Goal: Task Accomplishment & Management: Manage account settings

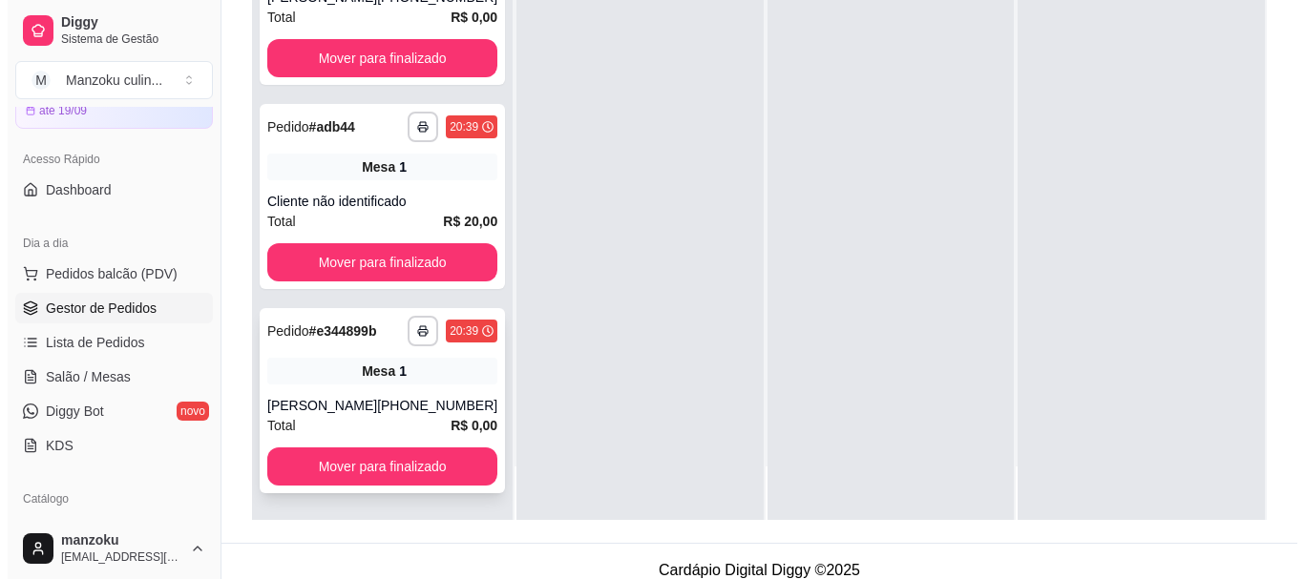
scroll to position [291, 0]
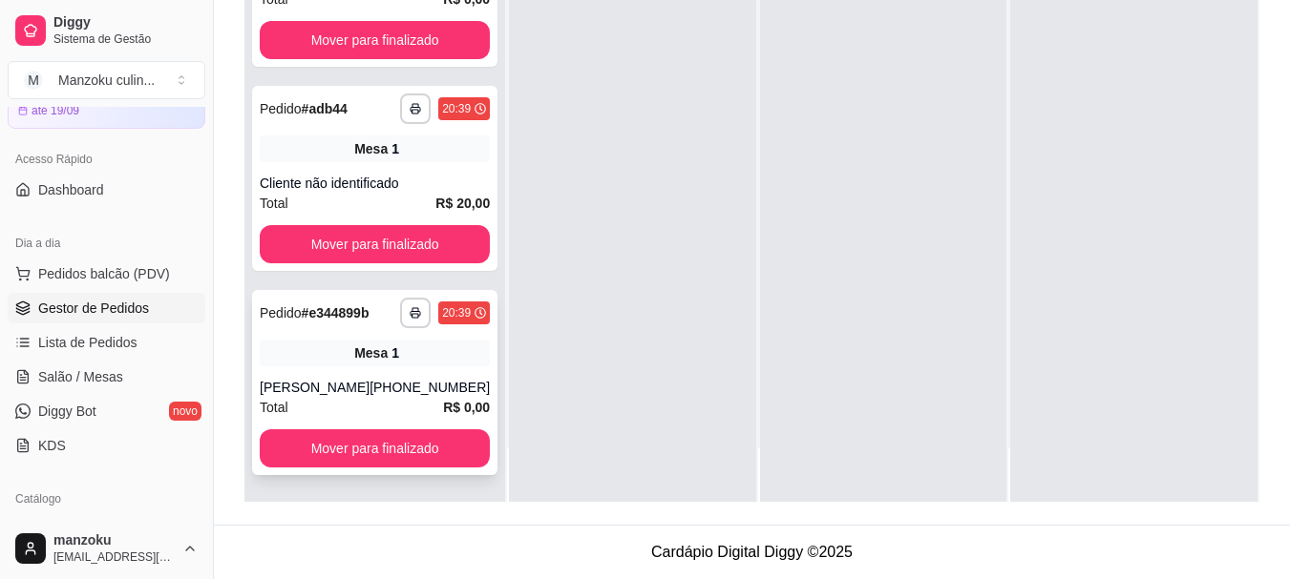
click at [342, 377] on div "**********" at bounding box center [374, 382] width 245 height 185
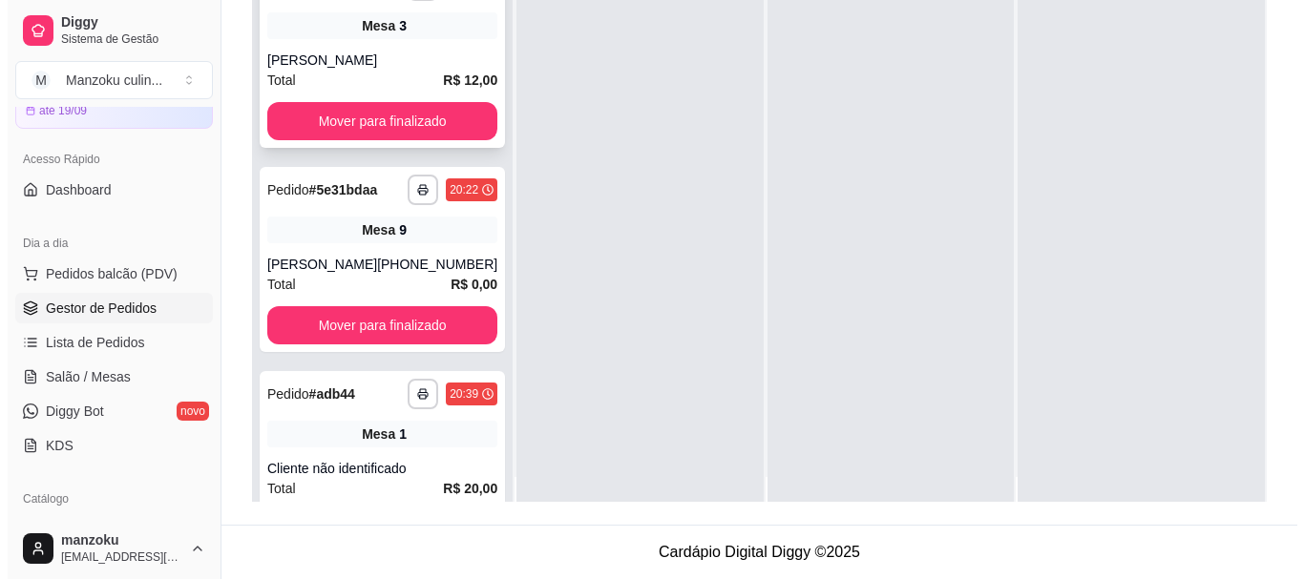
scroll to position [0, 0]
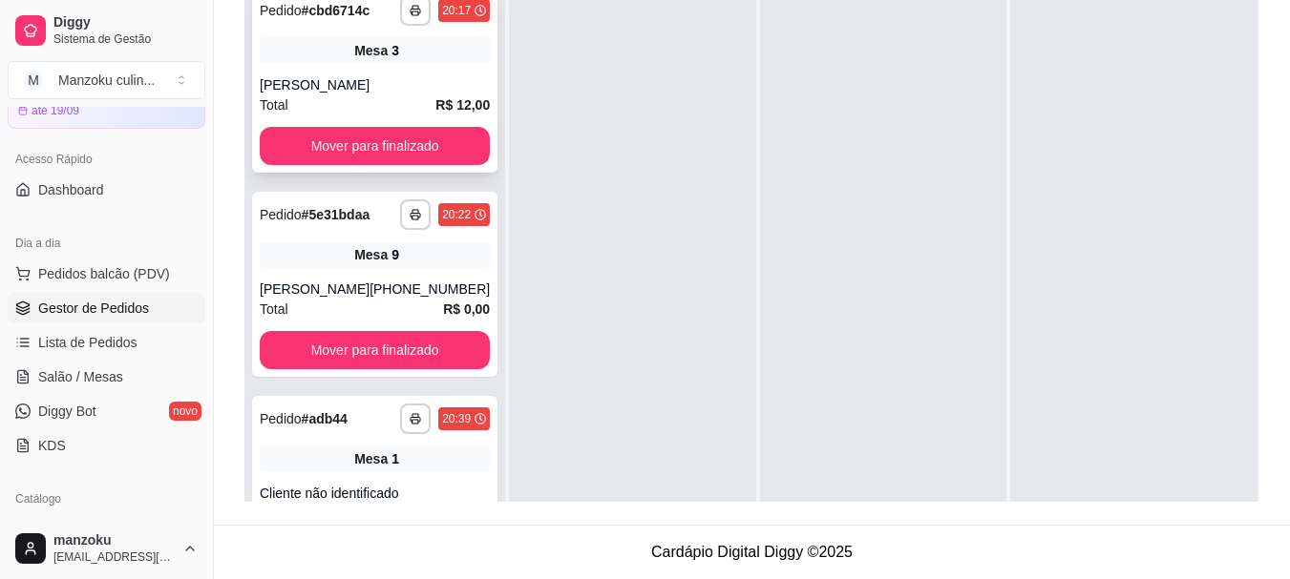
click at [414, 52] on div "Mesa 3" at bounding box center [375, 50] width 230 height 27
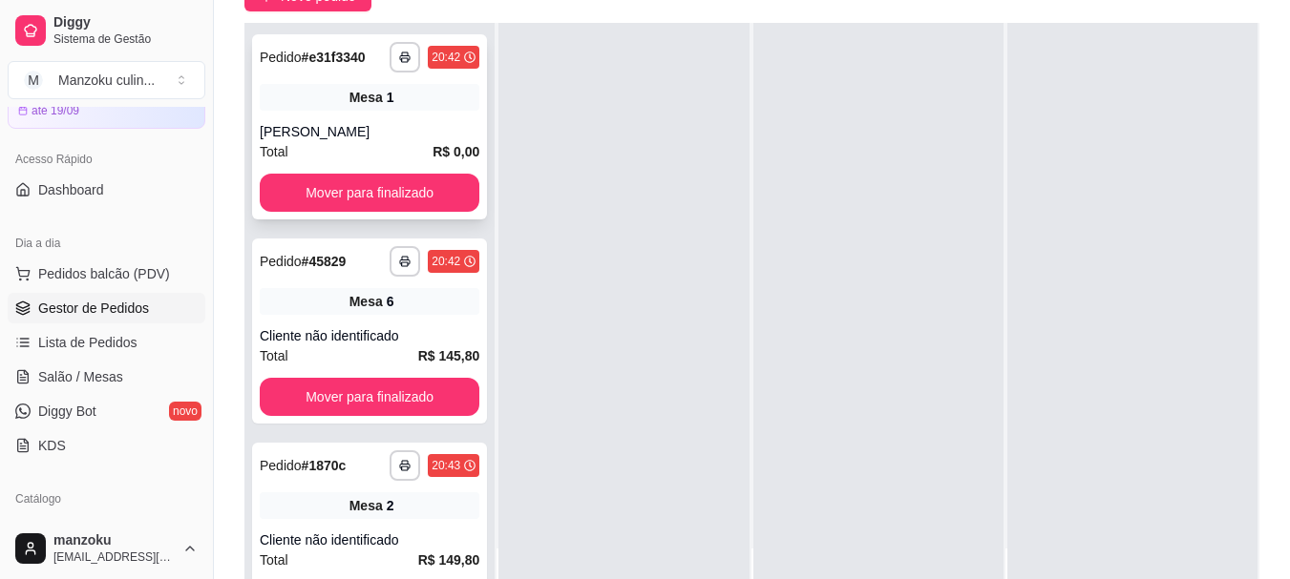
click at [374, 104] on div "Mesa 1" at bounding box center [370, 97] width 220 height 27
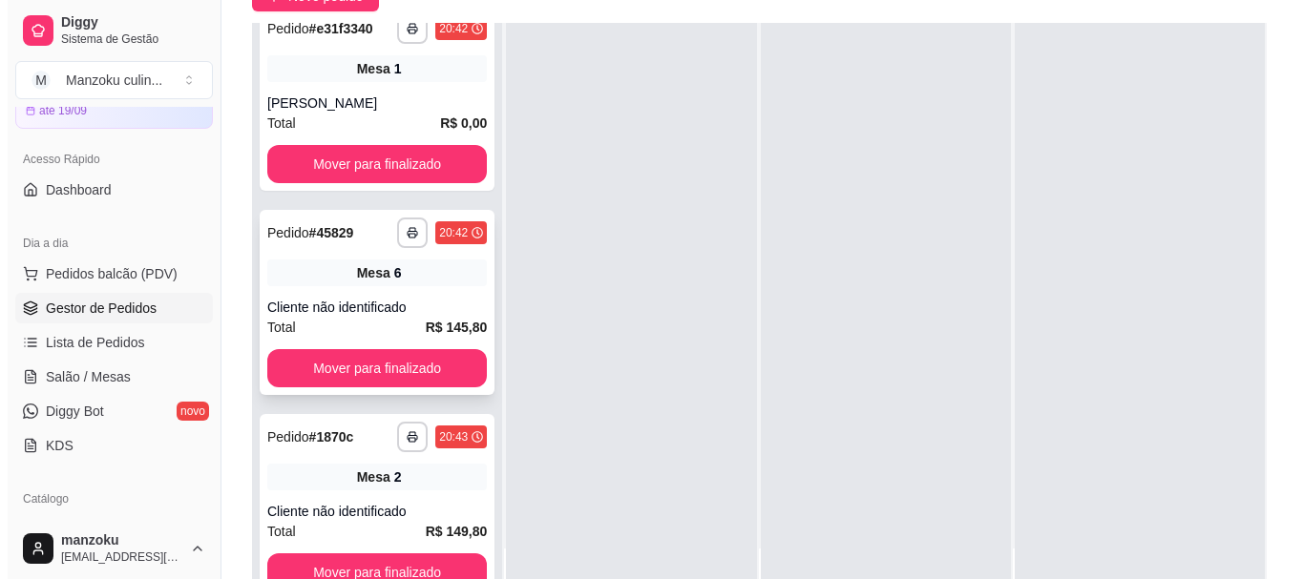
scroll to position [53, 0]
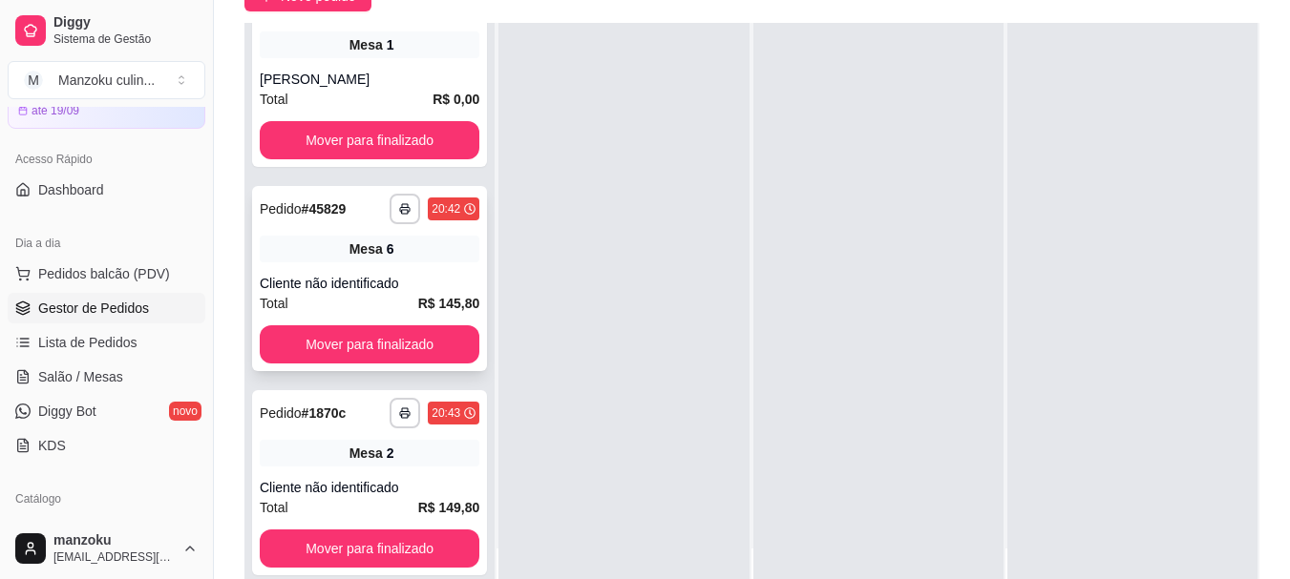
click at [405, 273] on div "**********" at bounding box center [369, 278] width 235 height 185
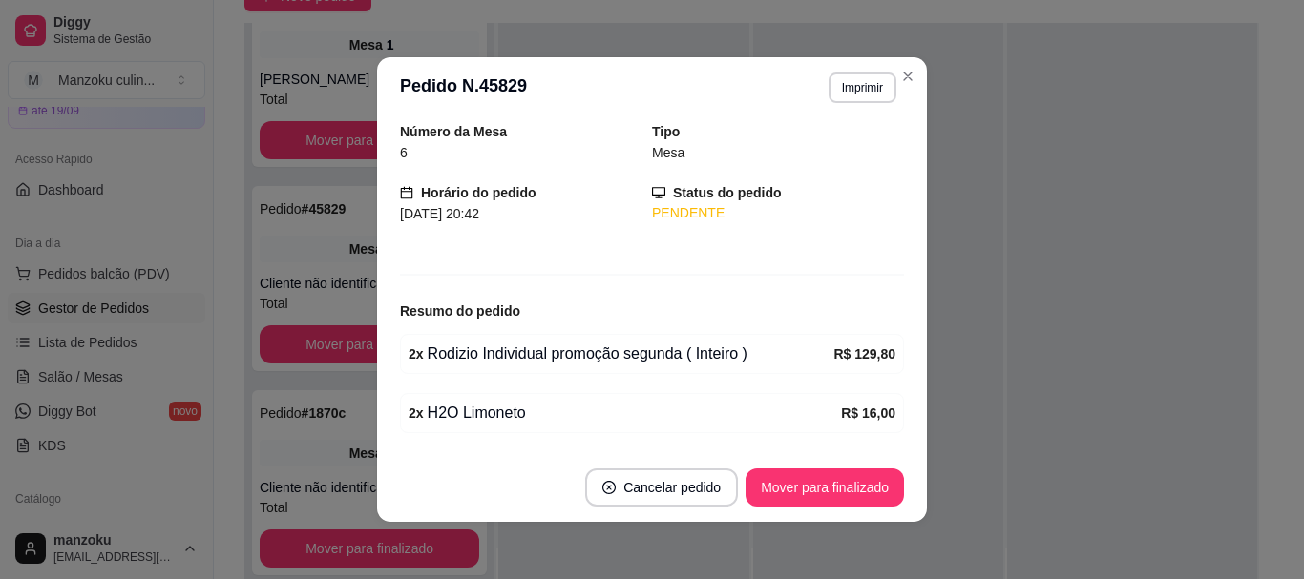
scroll to position [130, 0]
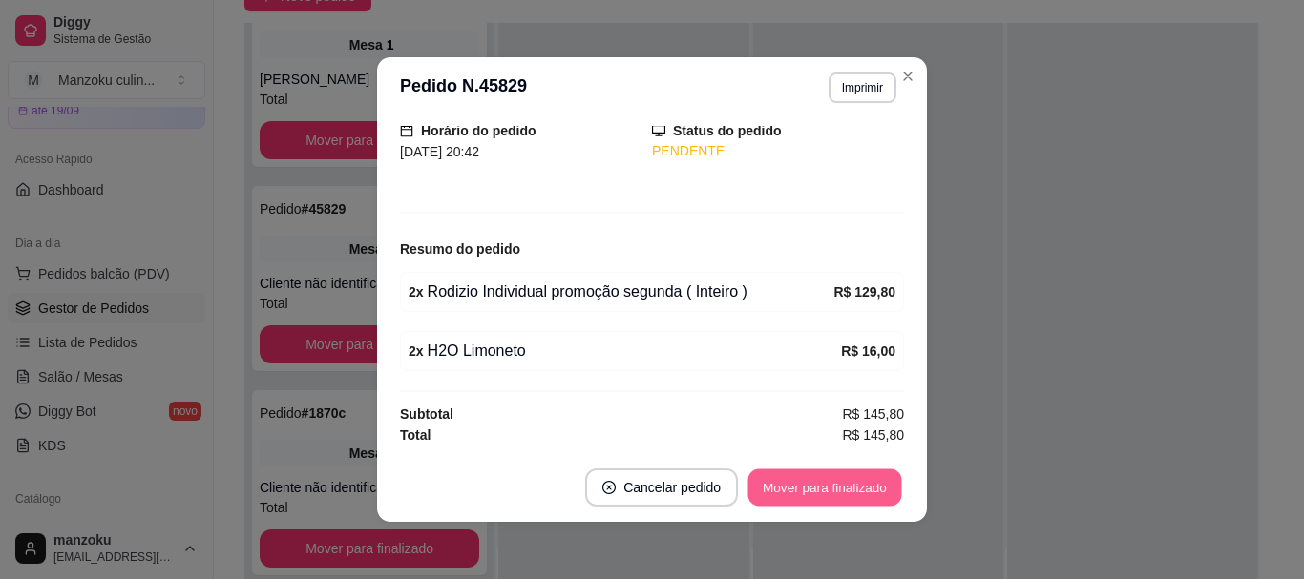
click at [835, 492] on button "Mover para finalizado" at bounding box center [825, 488] width 154 height 37
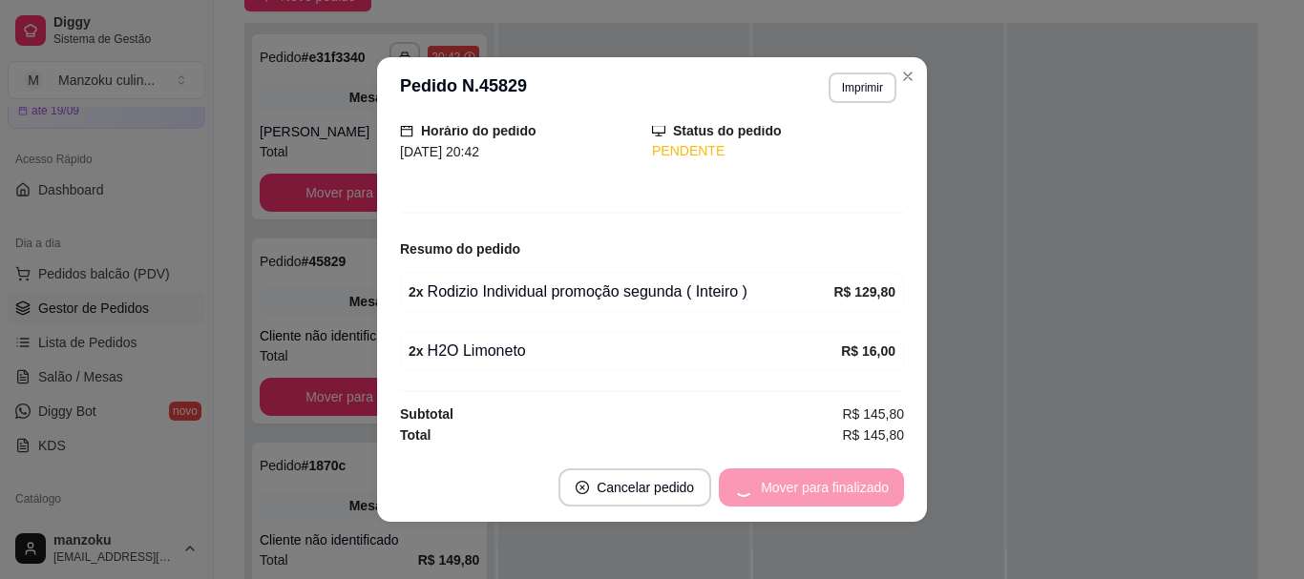
scroll to position [67, 0]
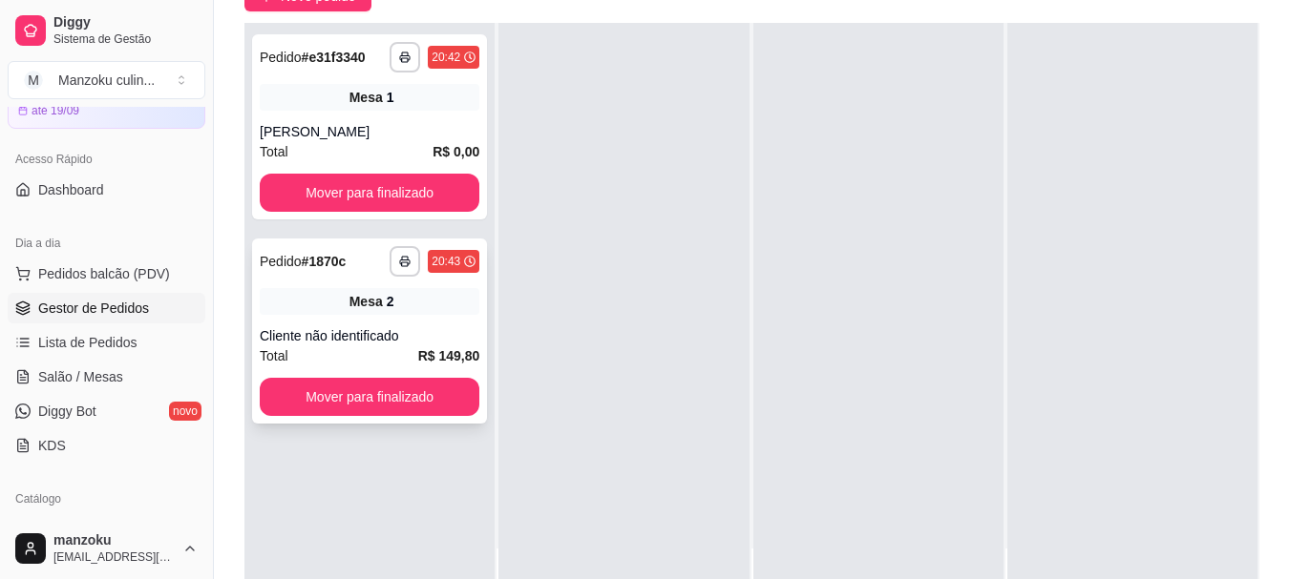
click at [402, 306] on div "Mesa 2" at bounding box center [370, 301] width 220 height 27
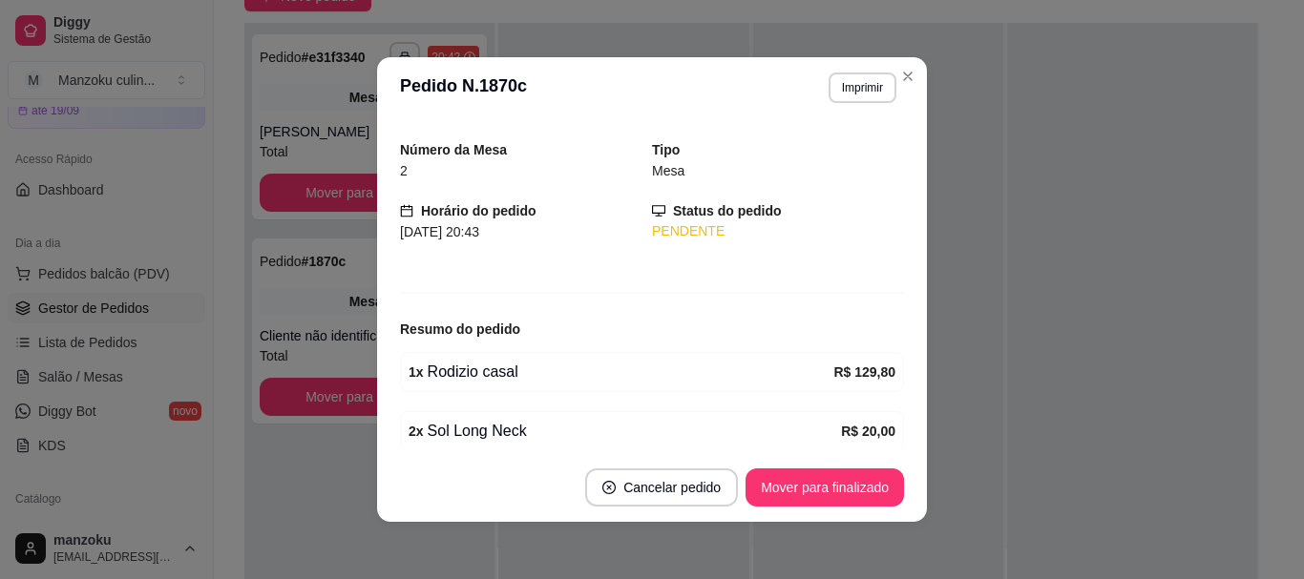
scroll to position [130, 0]
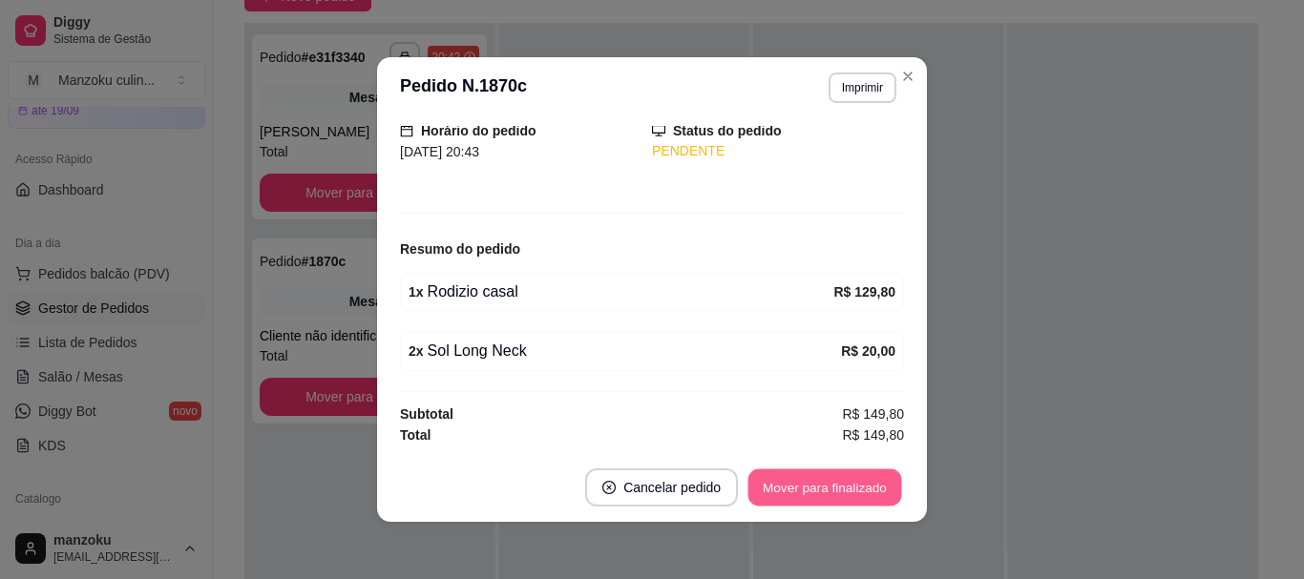
click at [822, 491] on button "Mover para finalizado" at bounding box center [825, 488] width 154 height 37
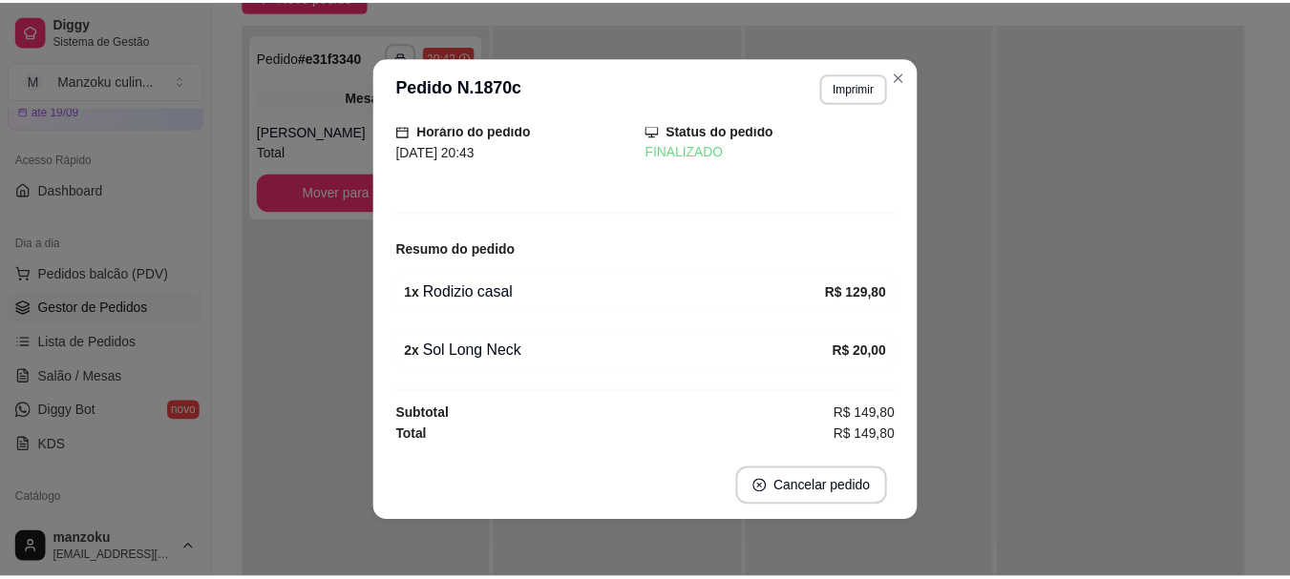
scroll to position [67, 0]
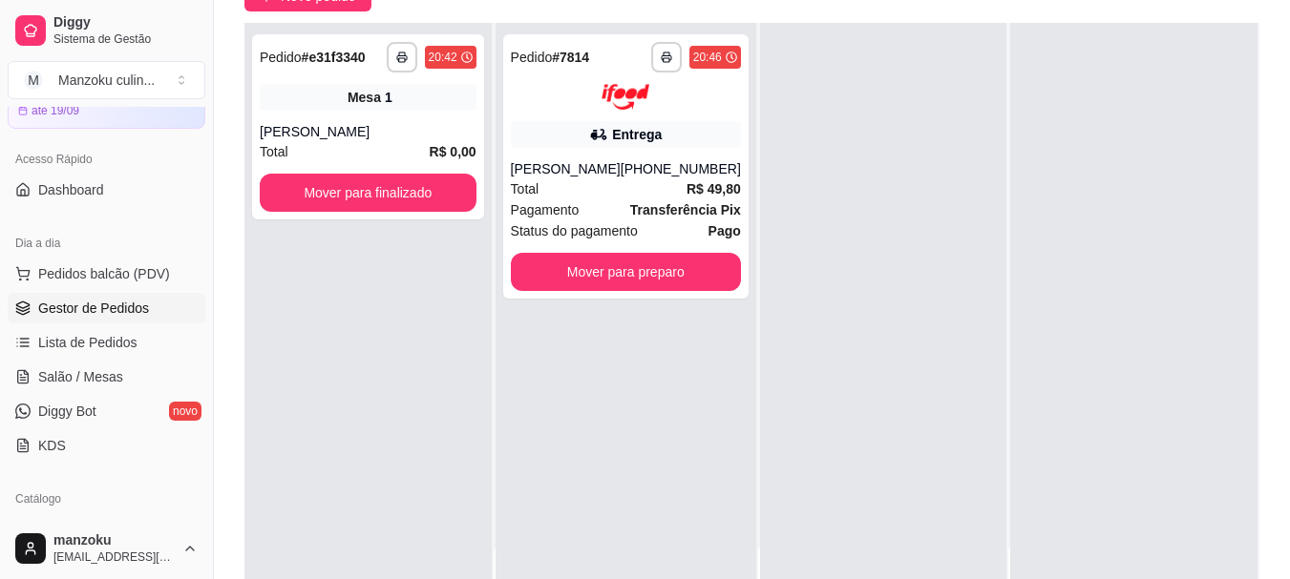
click at [1085, 362] on div at bounding box center [1133, 312] width 247 height 579
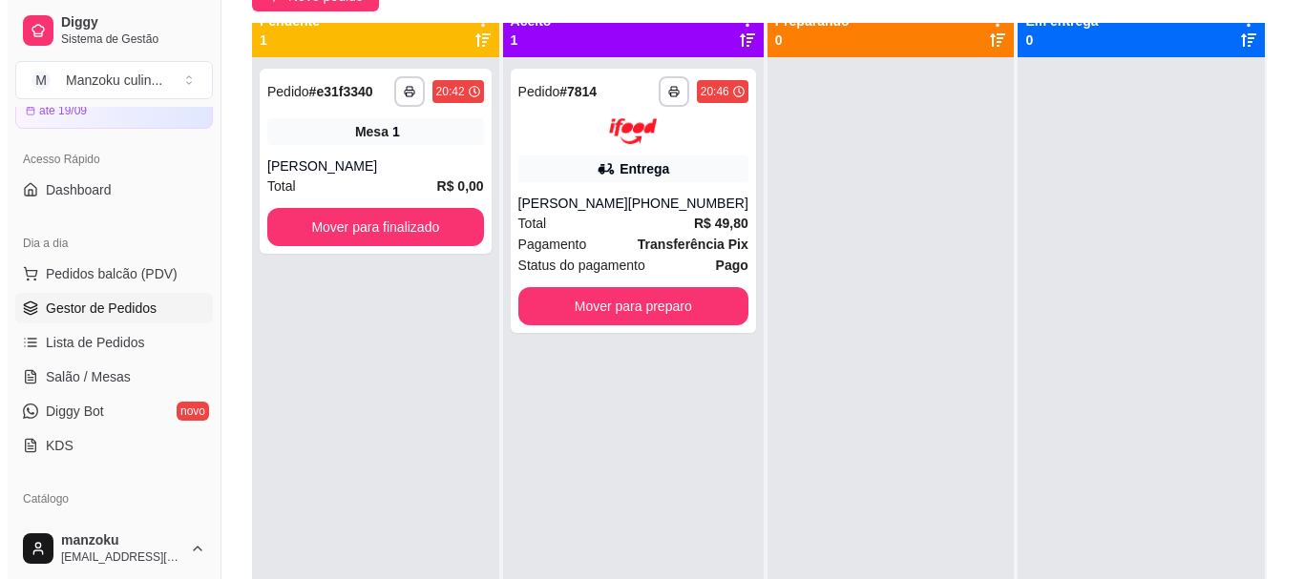
scroll to position [0, 0]
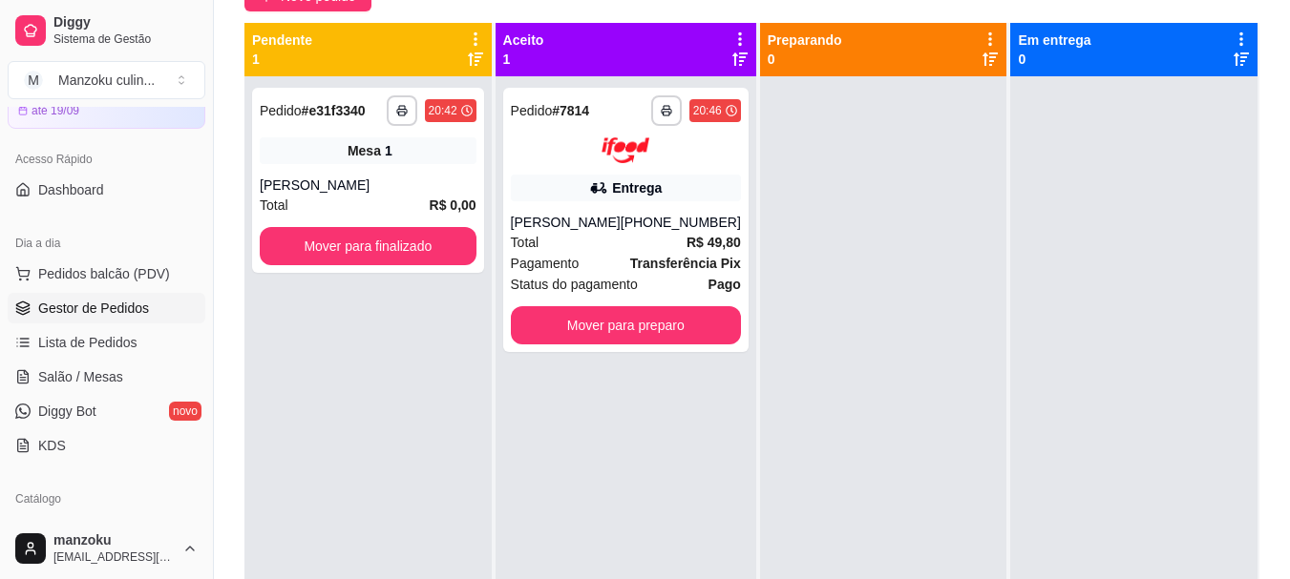
click at [1013, 290] on div at bounding box center [1133, 365] width 247 height 579
click at [421, 378] on div "**********" at bounding box center [367, 365] width 247 height 579
click at [812, 277] on div at bounding box center [883, 365] width 247 height 579
click at [663, 198] on div "Entrega" at bounding box center [626, 188] width 230 height 27
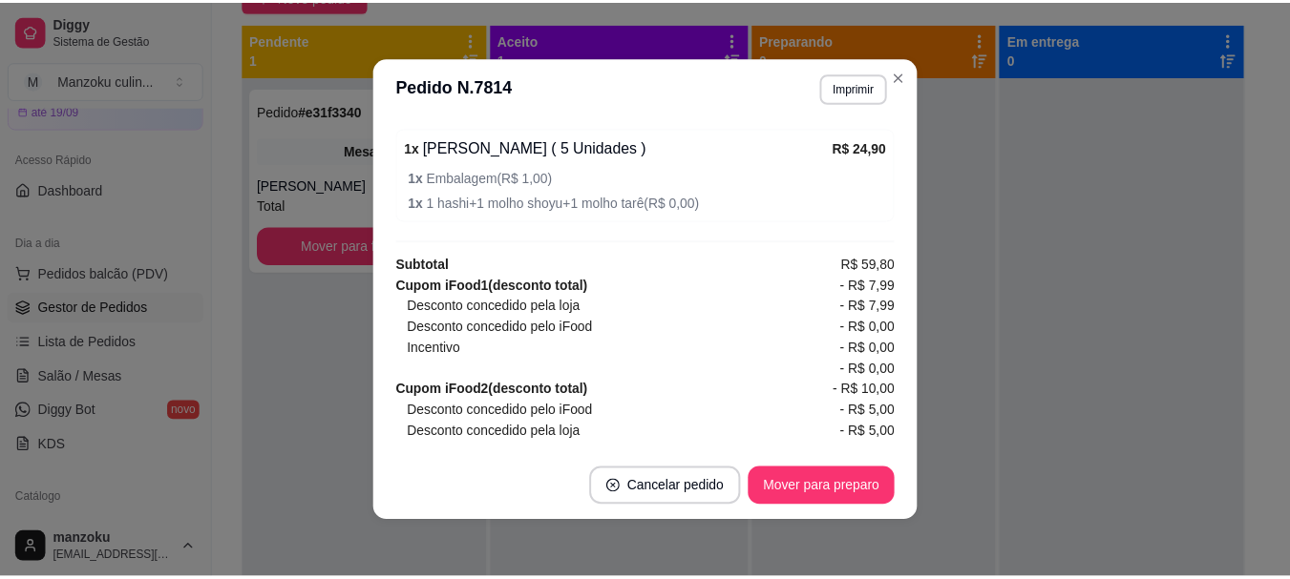
scroll to position [920, 0]
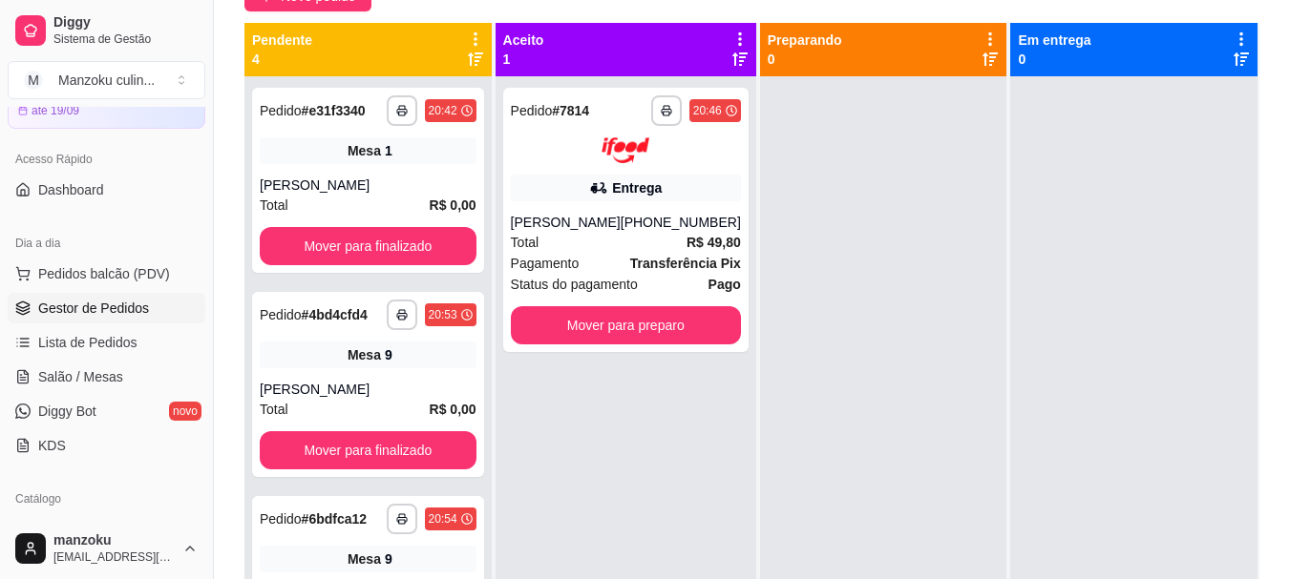
click at [1082, 347] on div at bounding box center [1133, 365] width 247 height 579
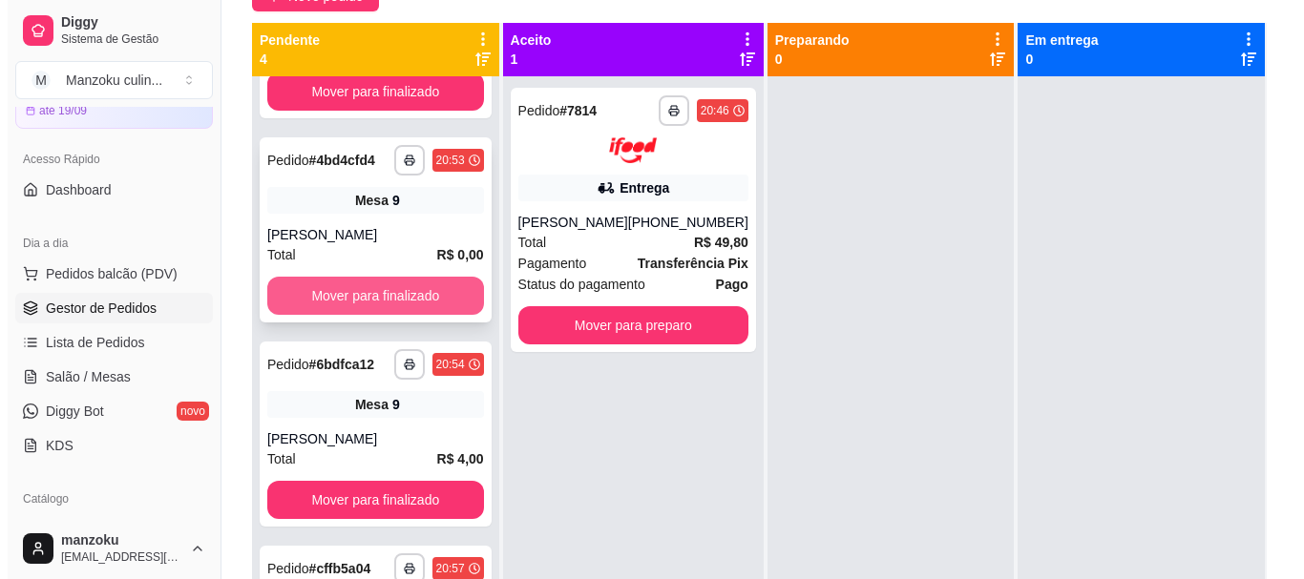
scroll to position [0, 0]
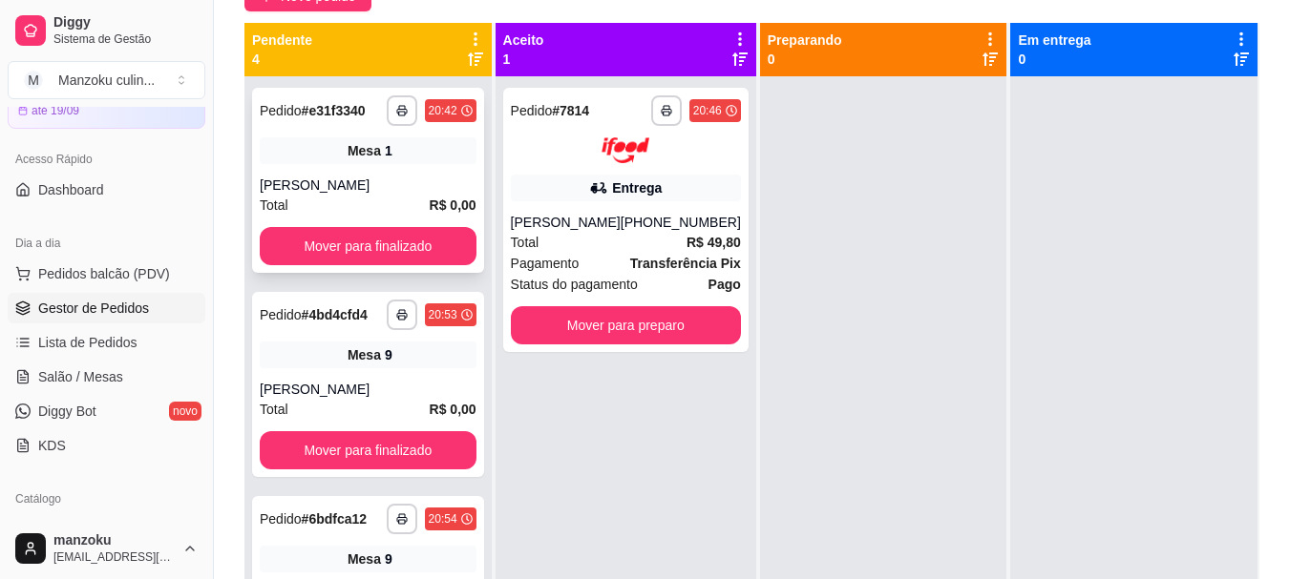
click at [390, 175] on div "**********" at bounding box center [368, 180] width 232 height 185
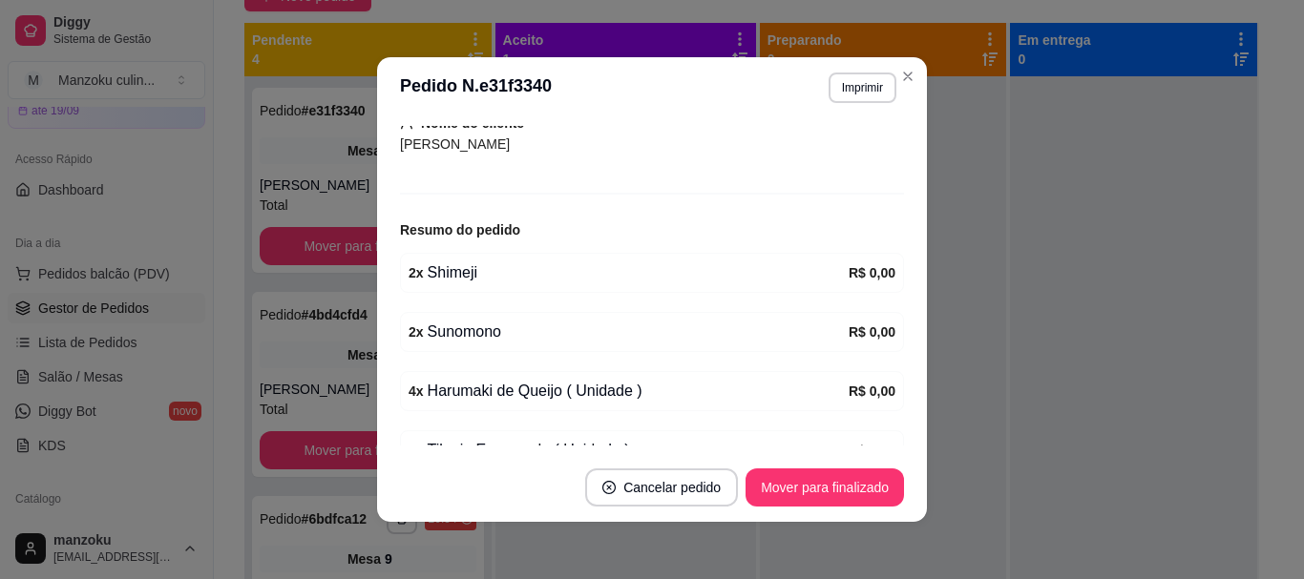
scroll to position [290, 0]
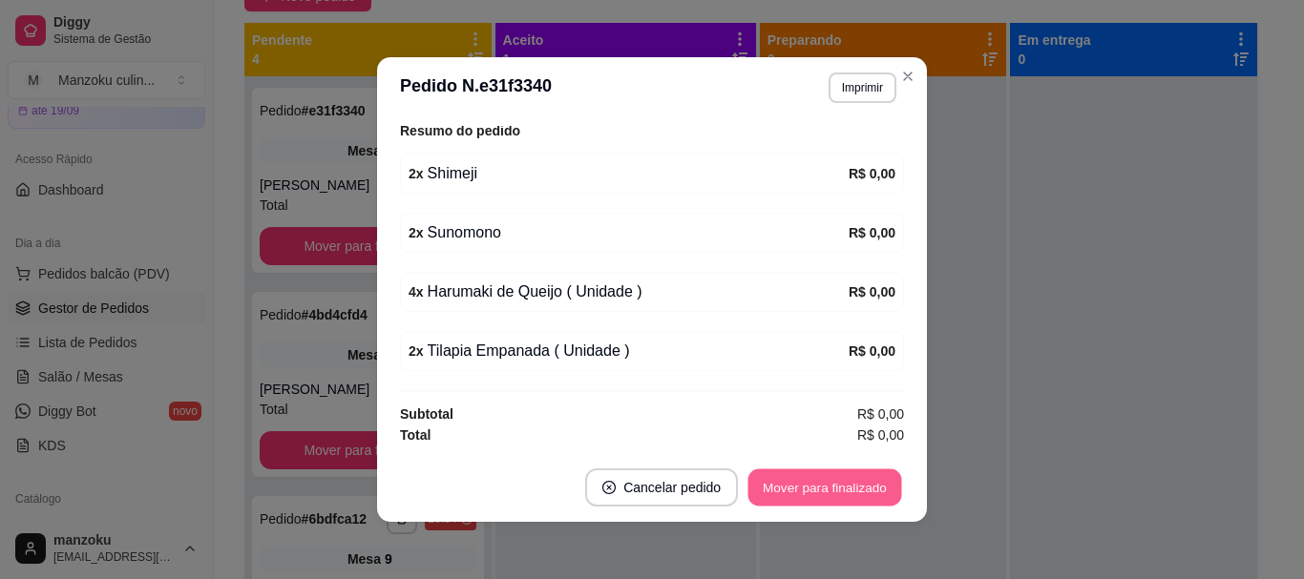
click at [826, 480] on button "Mover para finalizado" at bounding box center [825, 488] width 154 height 37
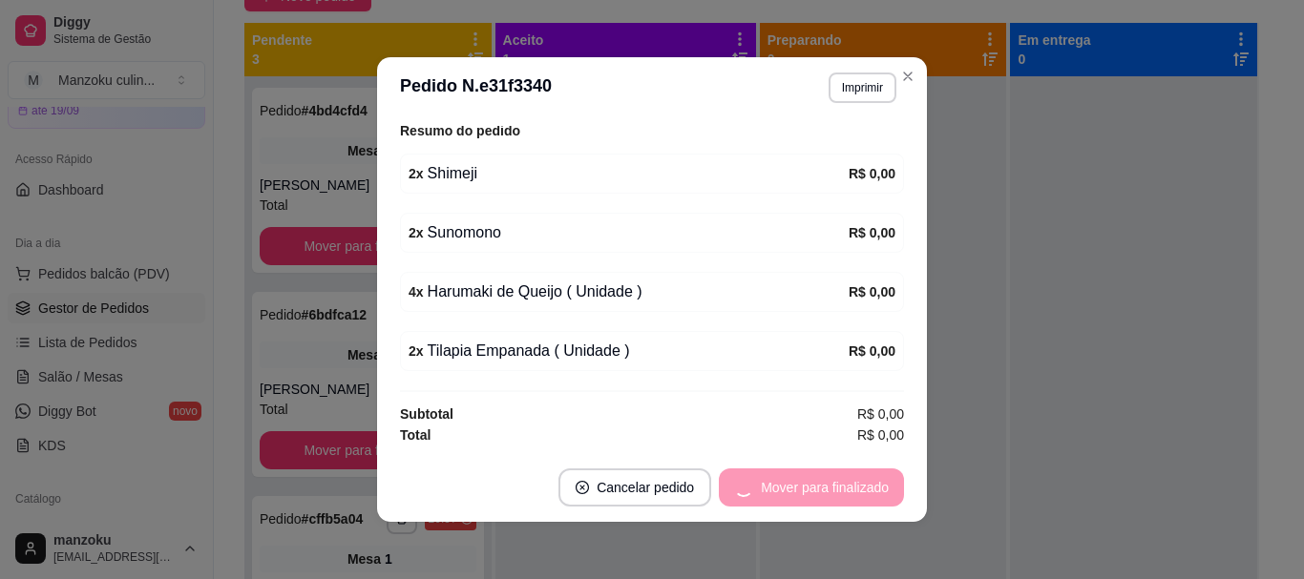
scroll to position [227, 0]
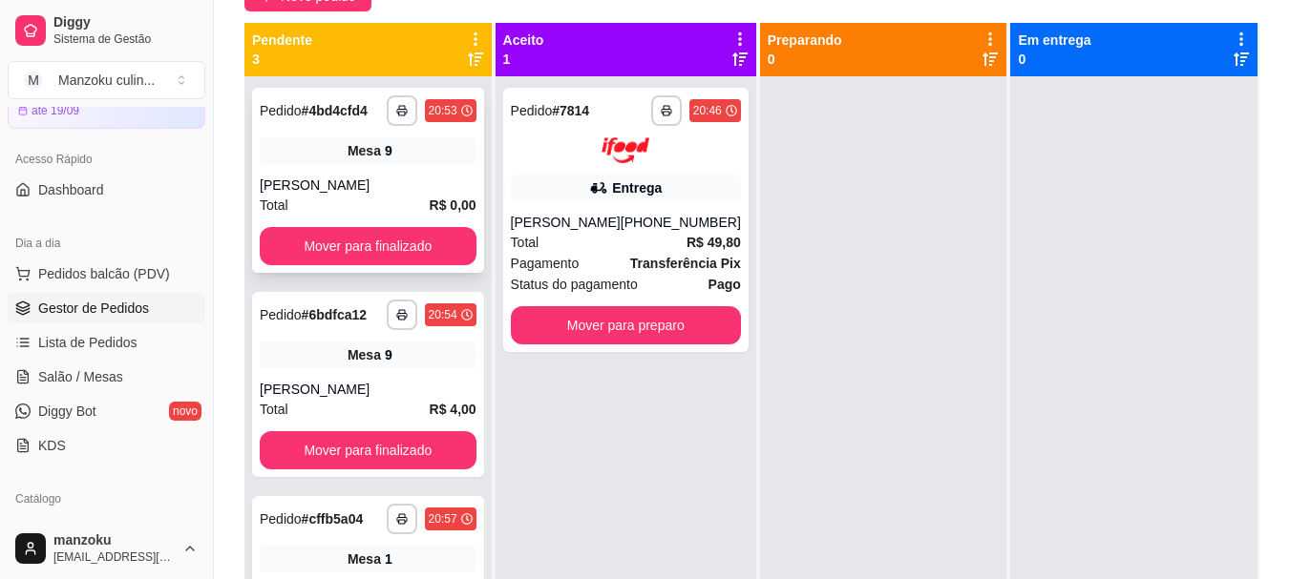
click at [400, 173] on div "Pedido # 4bd4cfd4 Pedido 4bd4cfd4 Local Data do Pedido: [DATE] as 20:53 Cliente…" at bounding box center [368, 180] width 232 height 185
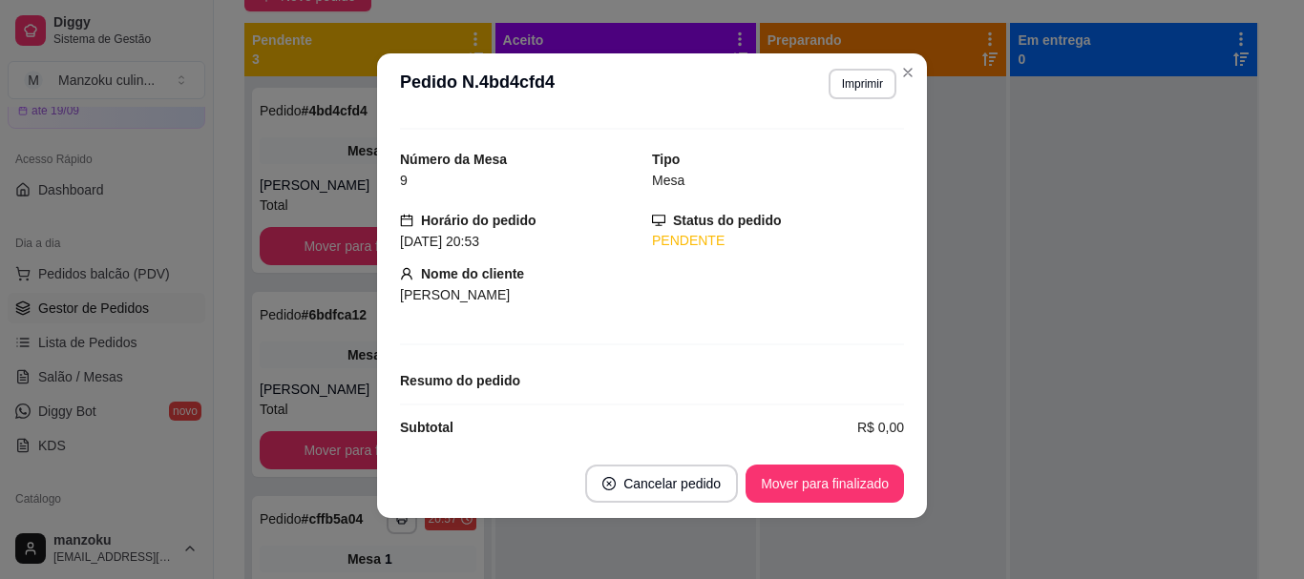
scroll to position [53, 0]
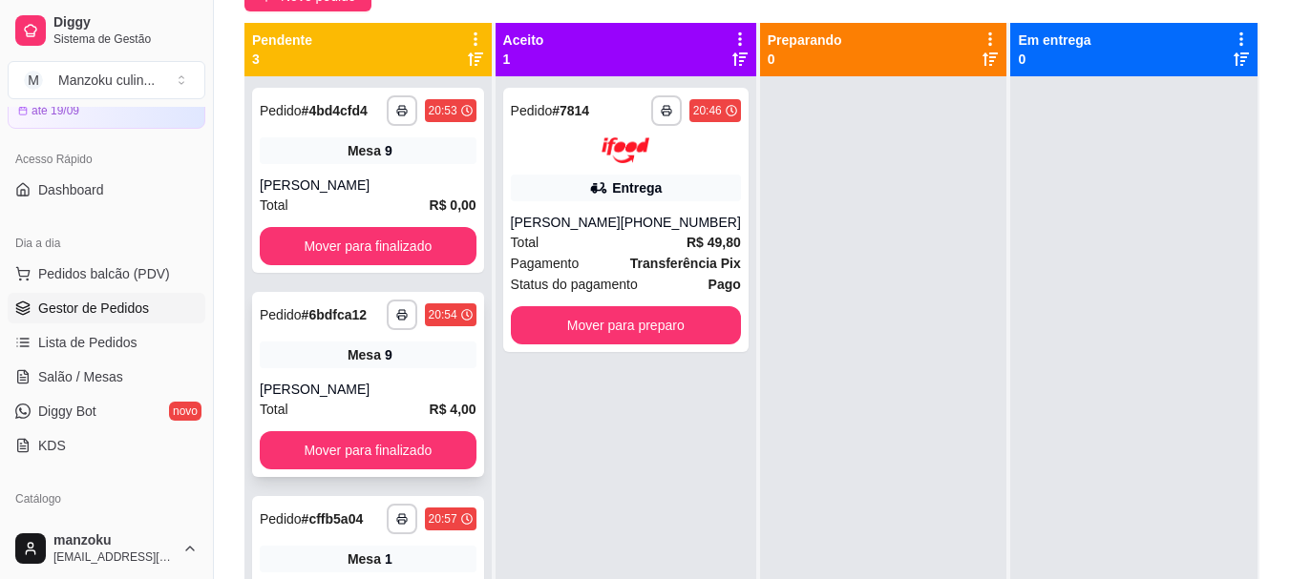
click at [387, 351] on div "Mesa 9" at bounding box center [368, 355] width 217 height 27
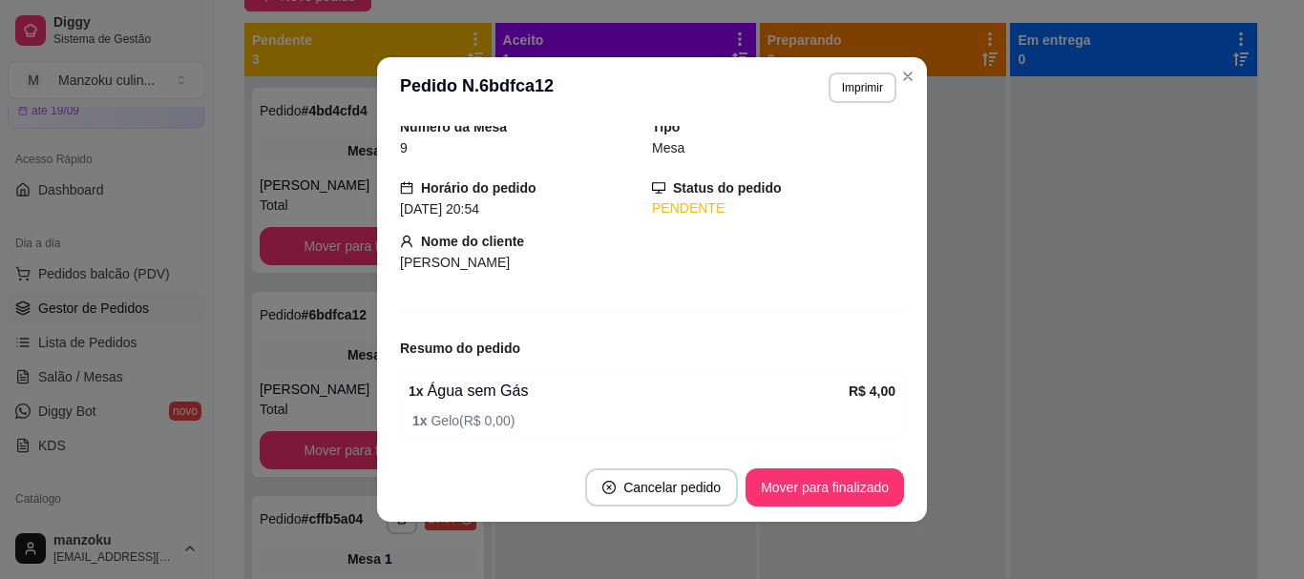
scroll to position [141, 0]
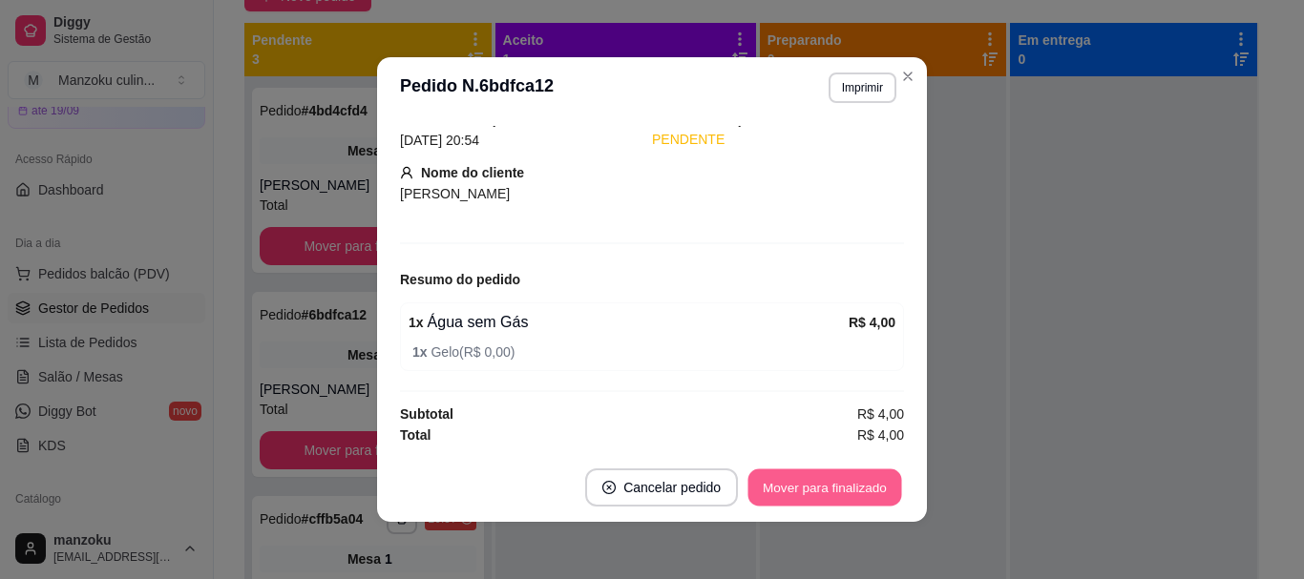
click at [876, 473] on button "Mover para finalizado" at bounding box center [825, 488] width 154 height 37
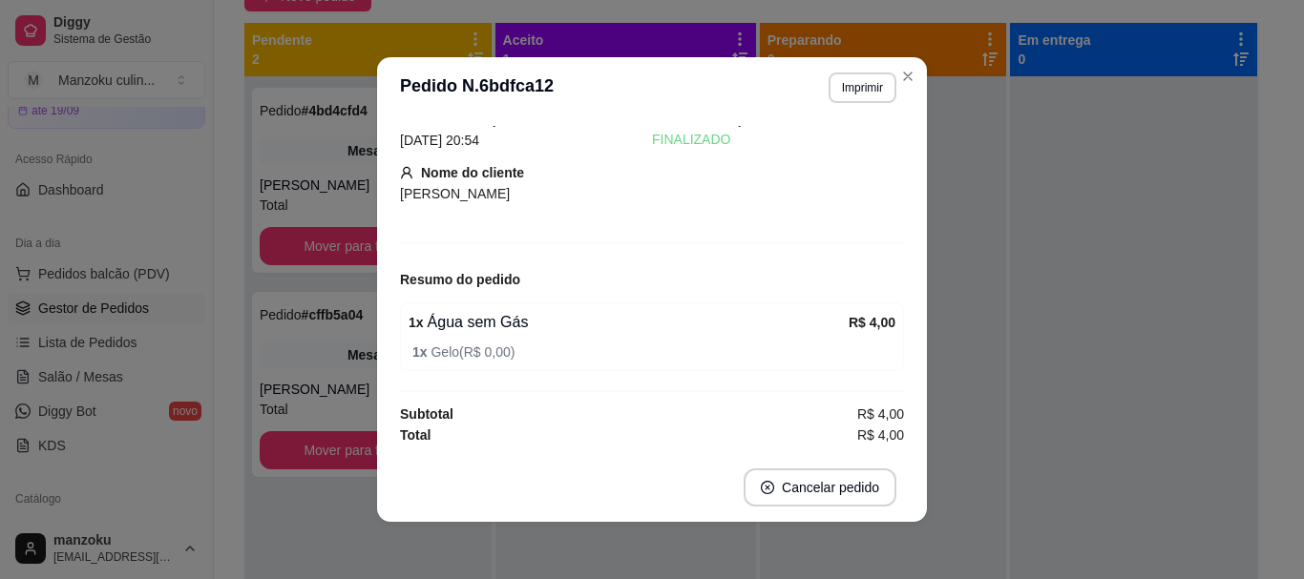
scroll to position [78, 0]
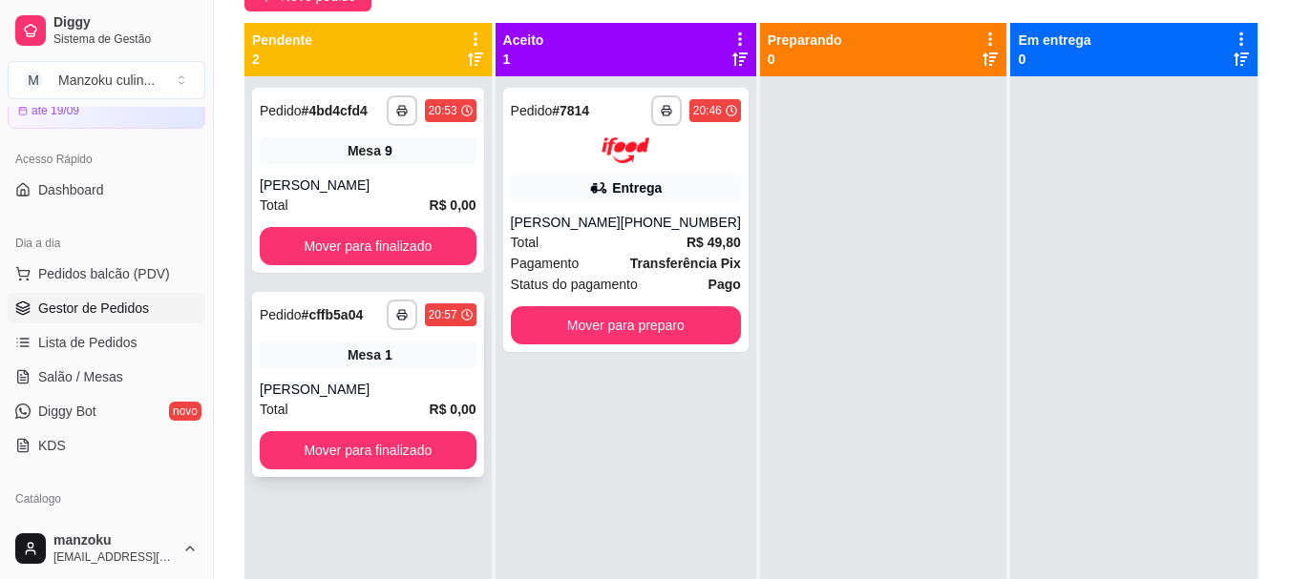
click at [375, 378] on div "**********" at bounding box center [368, 384] width 232 height 185
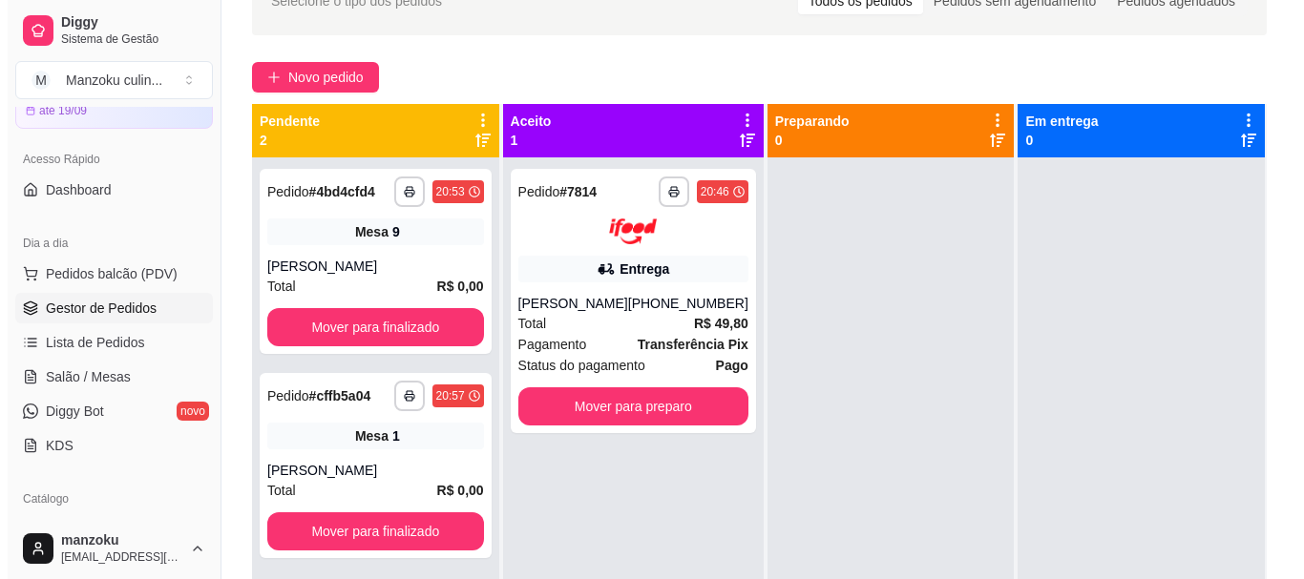
scroll to position [0, 0]
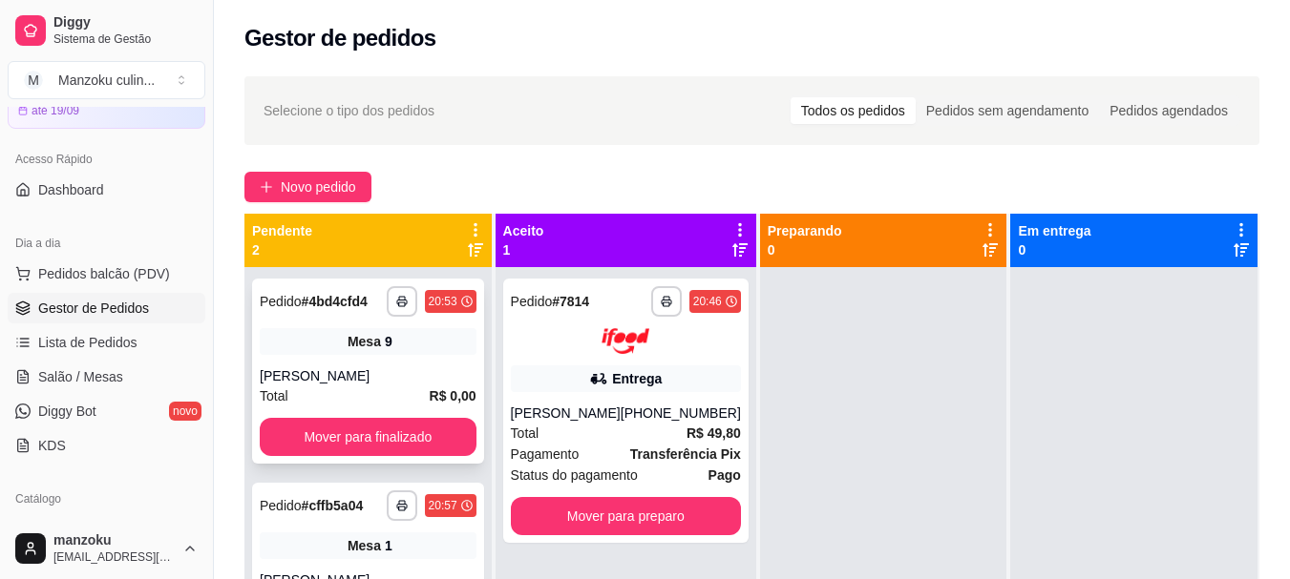
click at [362, 394] on div "Total R$ 0,00" at bounding box center [368, 396] width 217 height 21
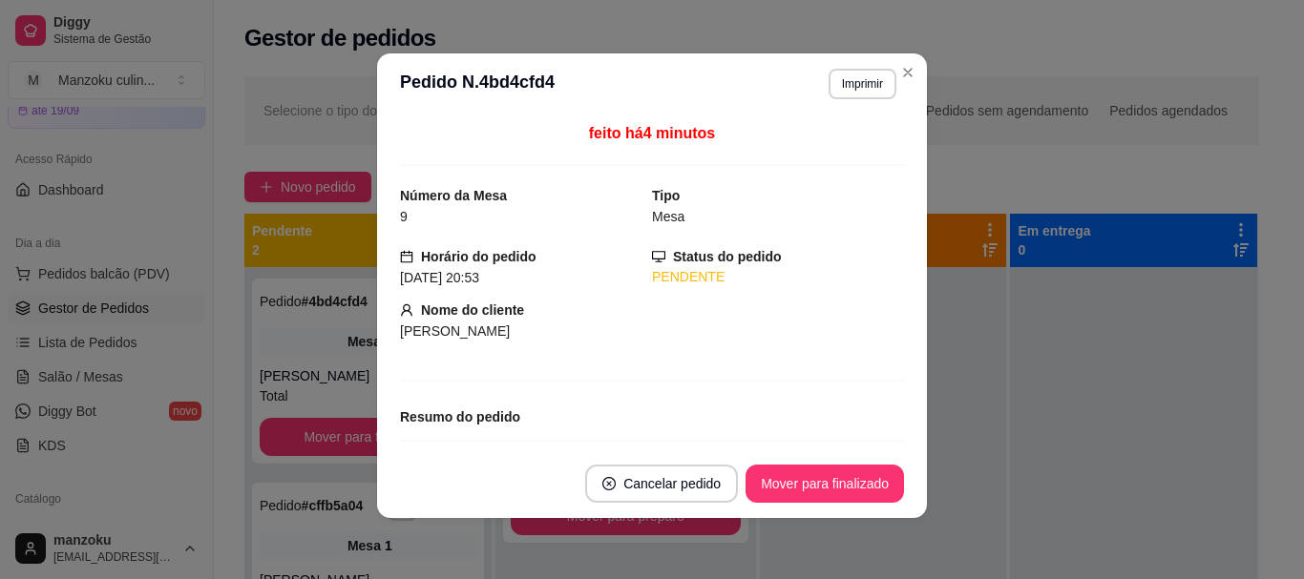
scroll to position [53, 0]
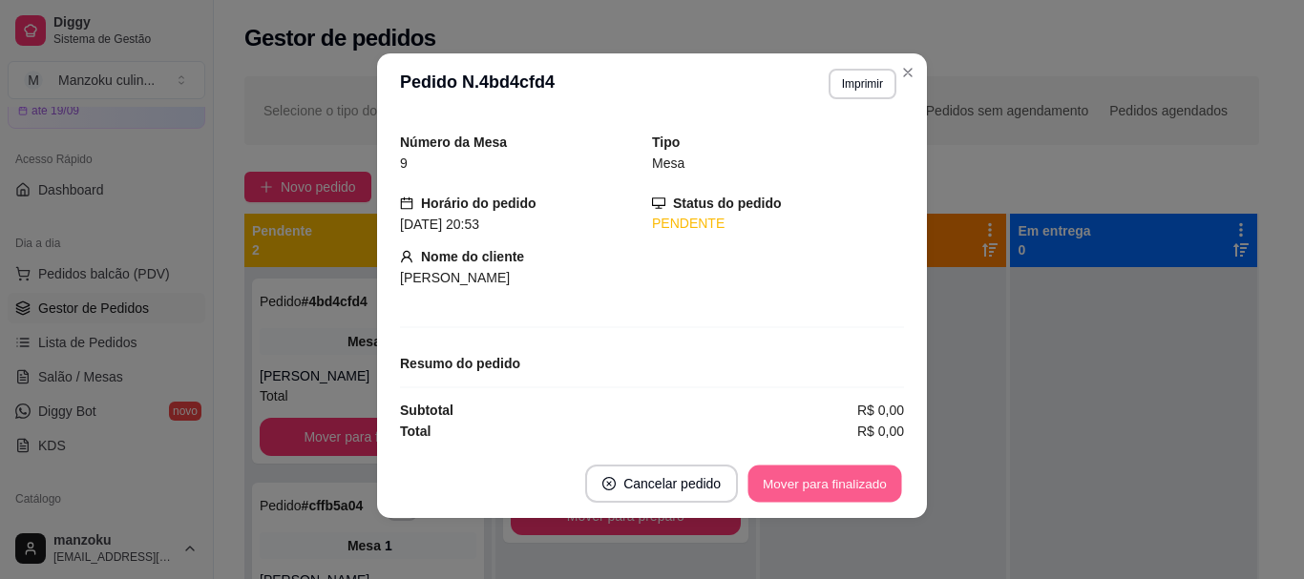
click at [828, 494] on button "Mover para finalizado" at bounding box center [825, 484] width 154 height 37
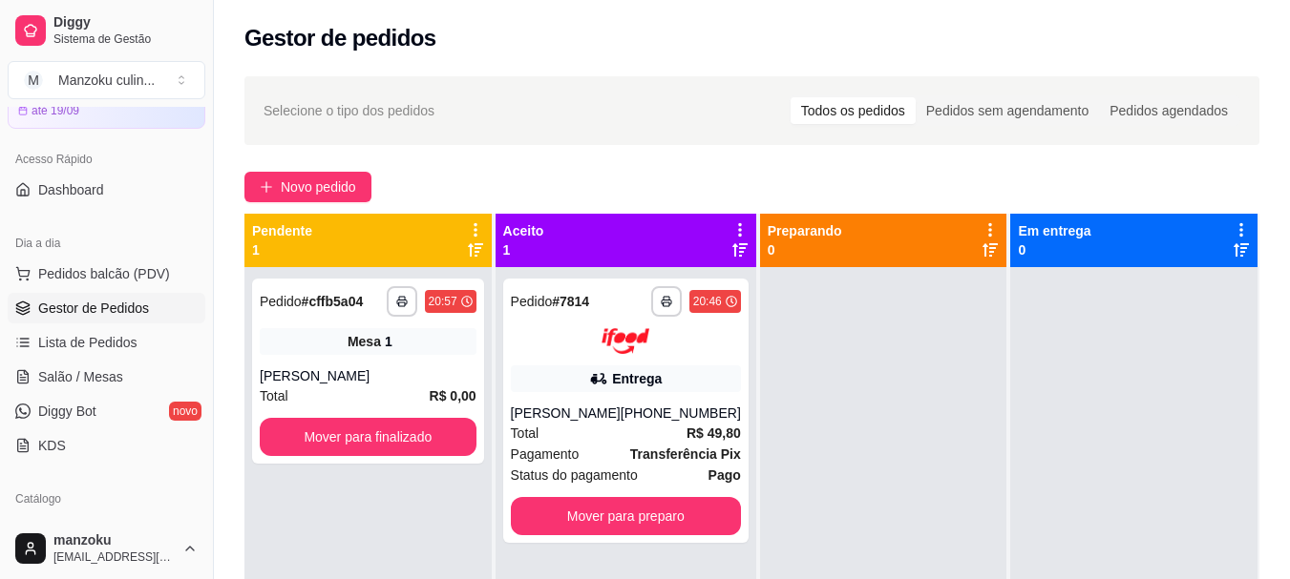
click at [1148, 90] on div "Selecione o tipo dos pedidos Todos os pedidos Pedidos sem agendamento Pedidos a…" at bounding box center [751, 110] width 1015 height 69
click at [86, 370] on span "Salão / Mesas" at bounding box center [80, 377] width 85 height 19
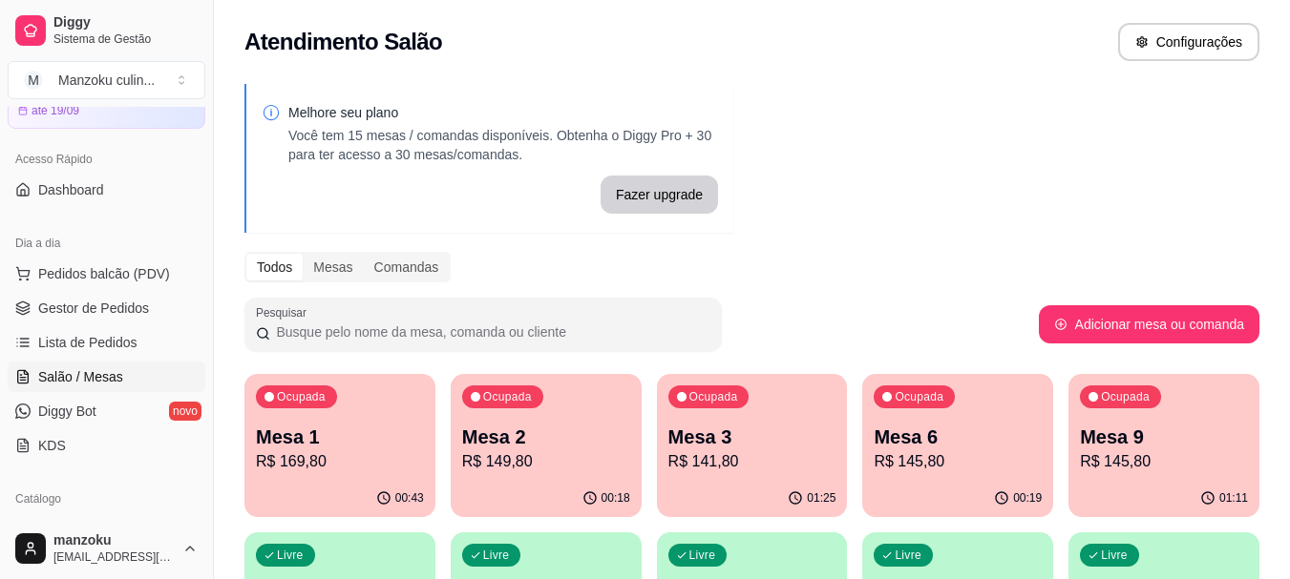
click at [715, 437] on p "Mesa 3" at bounding box center [752, 437] width 168 height 27
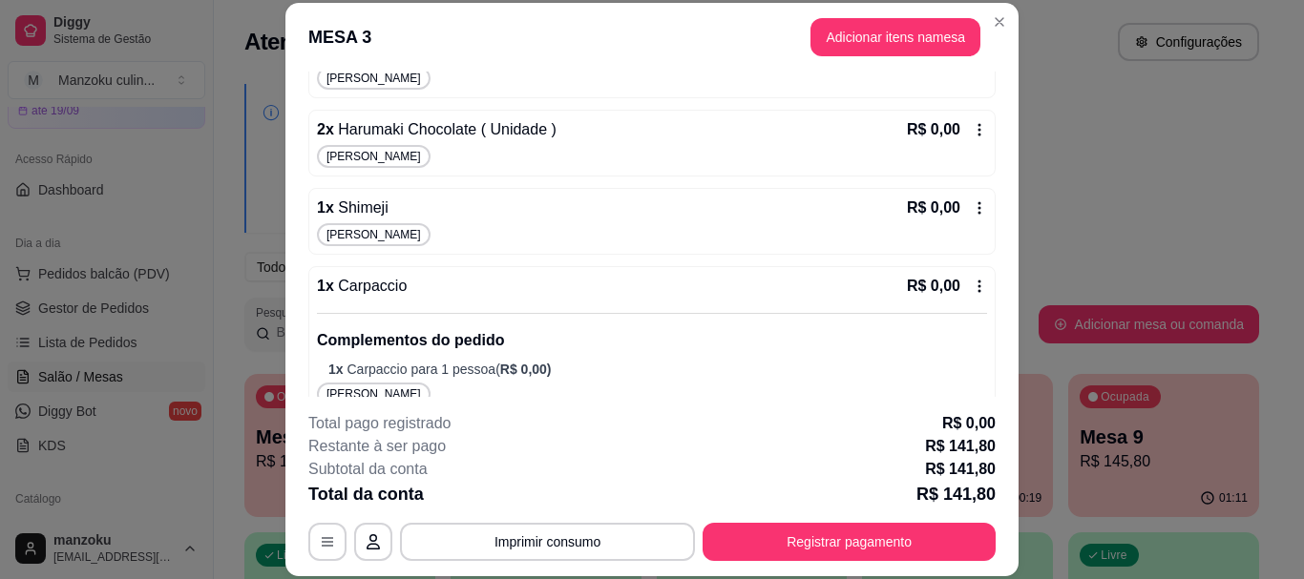
scroll to position [785, 0]
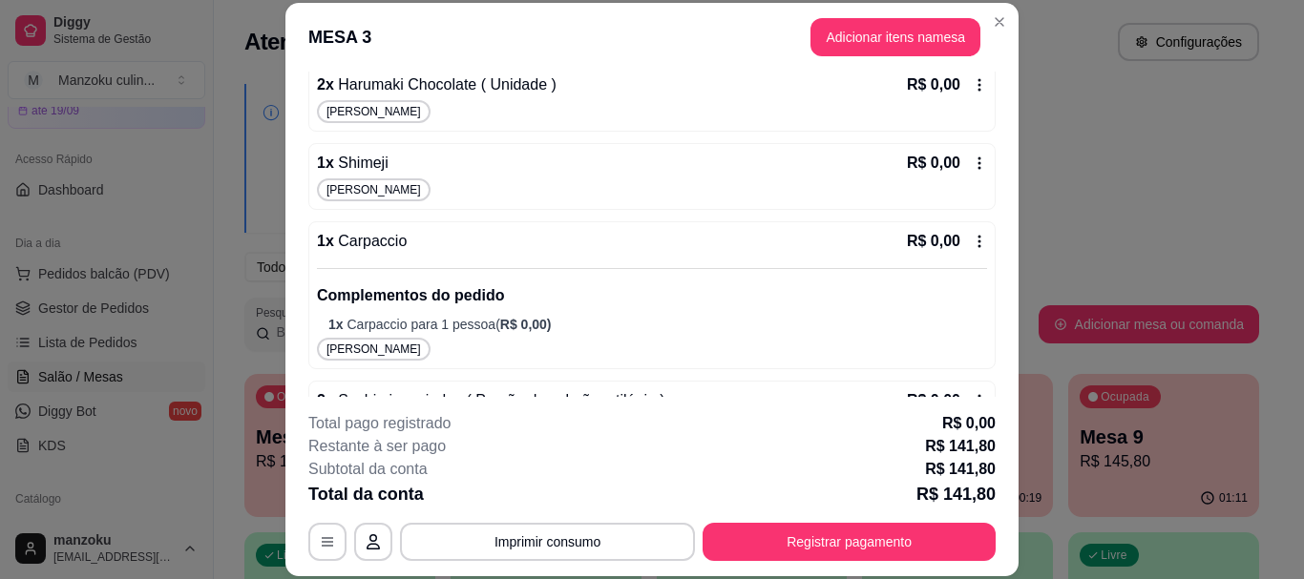
drag, startPoint x: 843, startPoint y: 564, endPoint x: 840, endPoint y: 418, distance: 146.1
click at [843, 565] on footer "**********" at bounding box center [651, 486] width 733 height 179
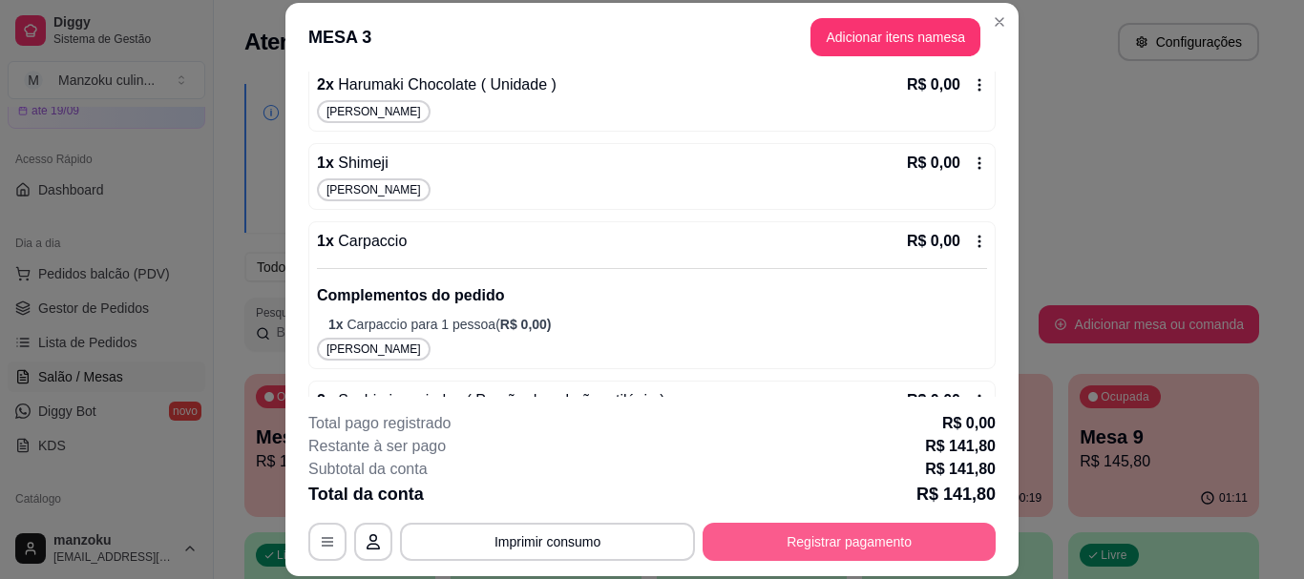
click at [831, 536] on button "Registrar pagamento" at bounding box center [849, 542] width 293 height 38
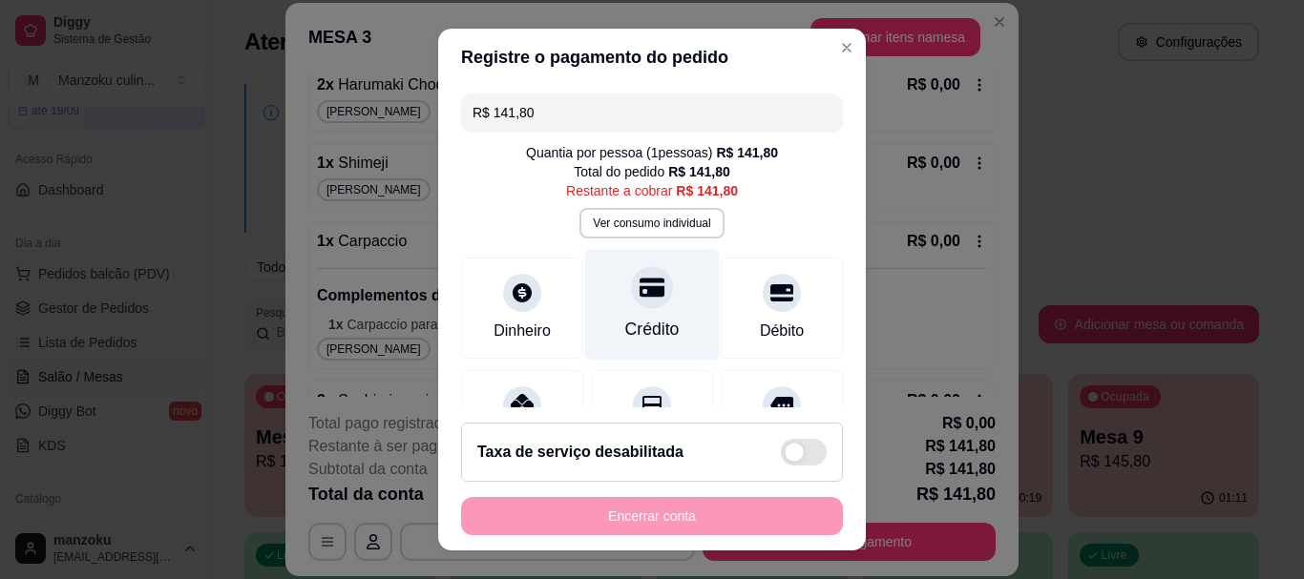
click at [633, 312] on div "Crédito" at bounding box center [652, 305] width 135 height 112
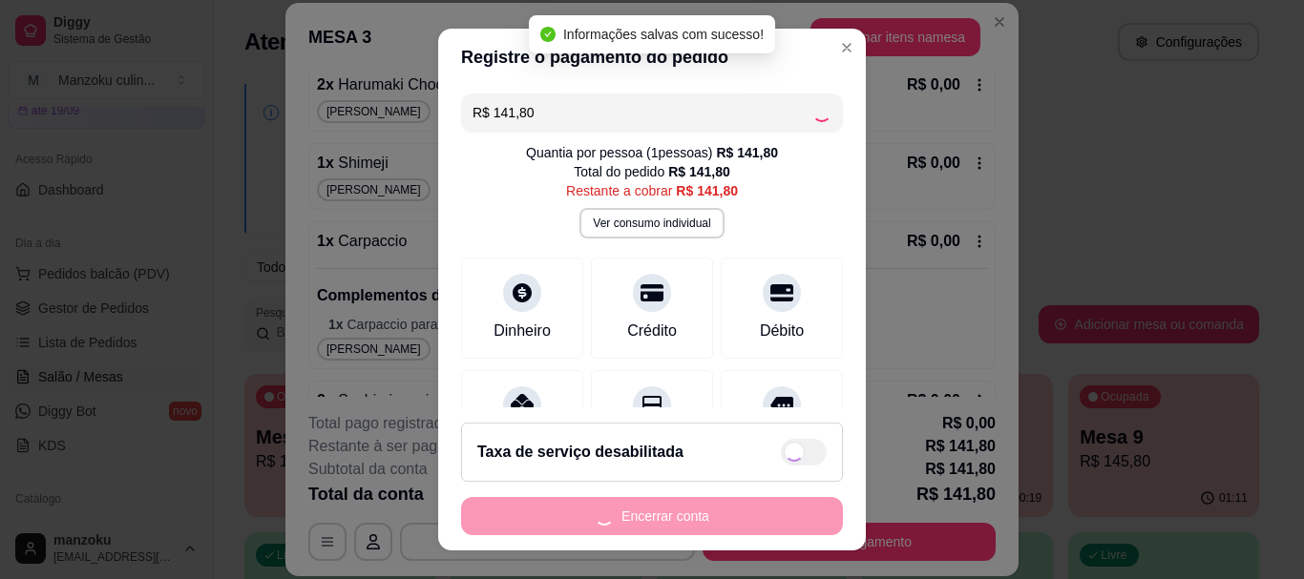
type input "R$ 0,00"
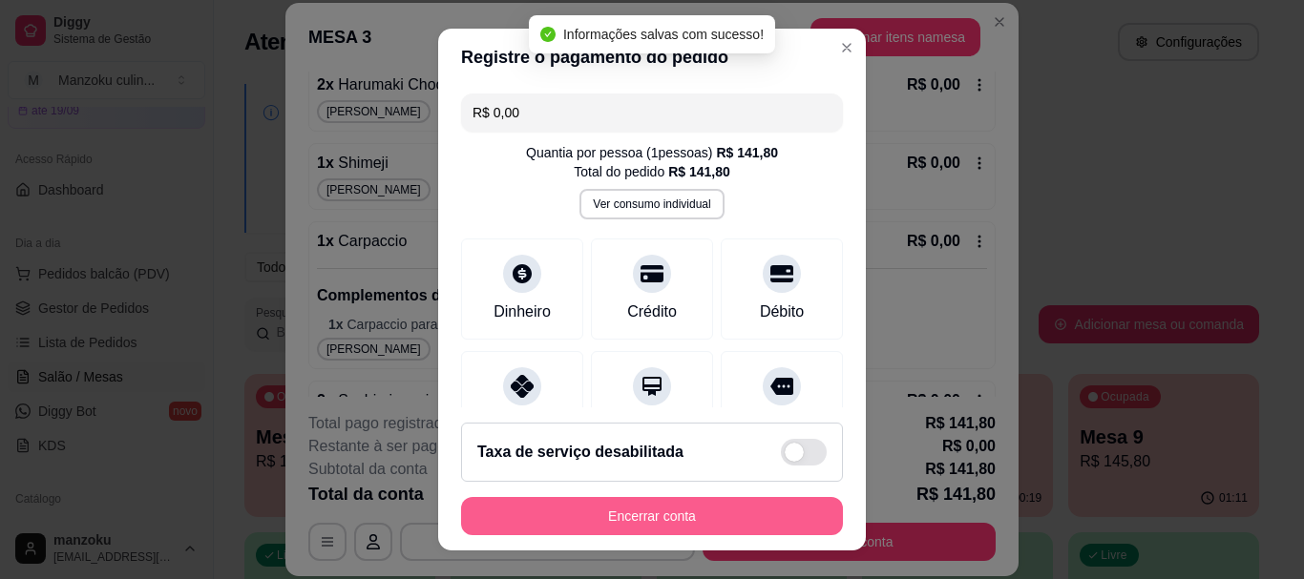
click at [690, 509] on button "Encerrar conta" at bounding box center [652, 516] width 382 height 38
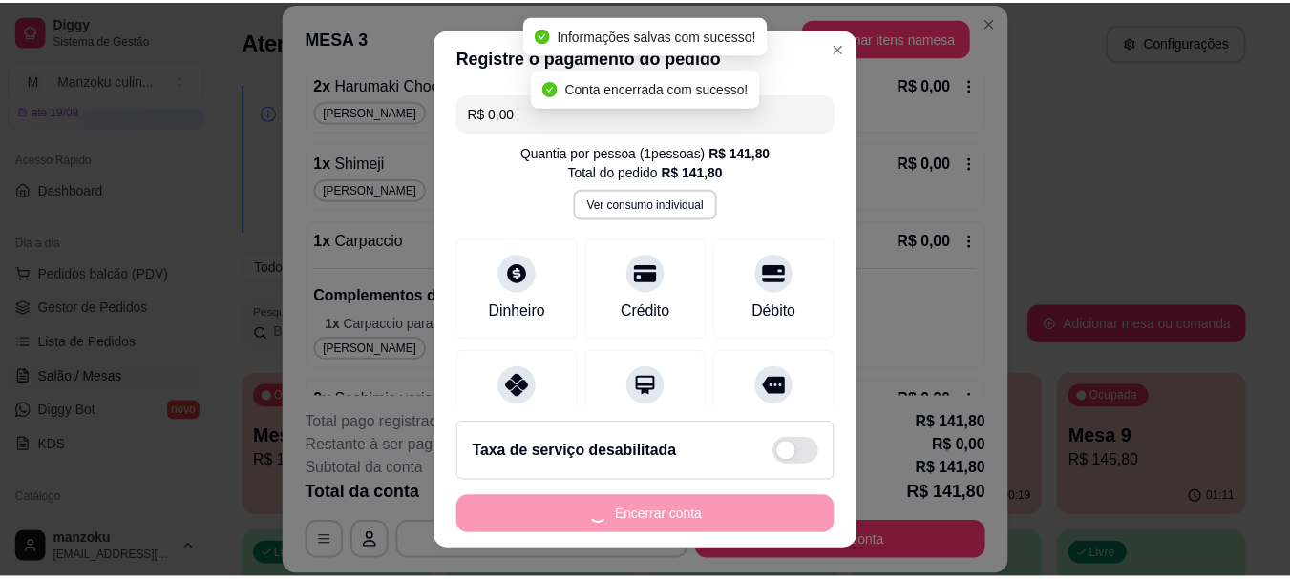
scroll to position [0, 0]
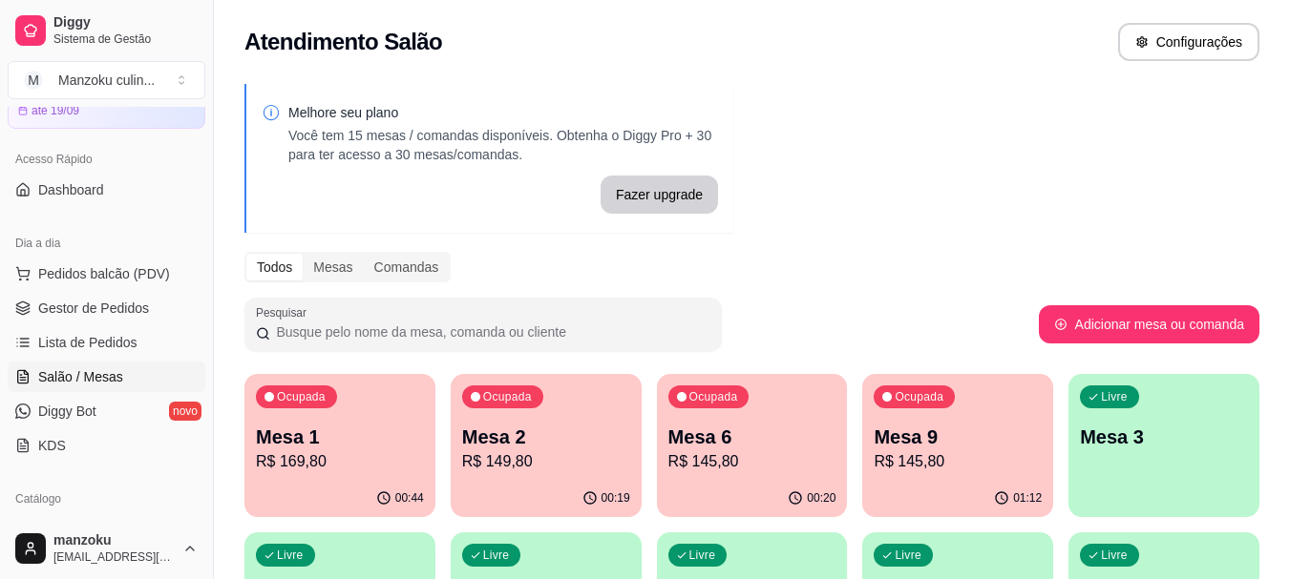
click at [1217, 129] on div "Melhore seu plano Você tem 15 mesas / comandas disponíveis. Obtenha o Diggy Pro…" at bounding box center [752, 544] width 1076 height 943
